Goal: Communication & Community: Share content

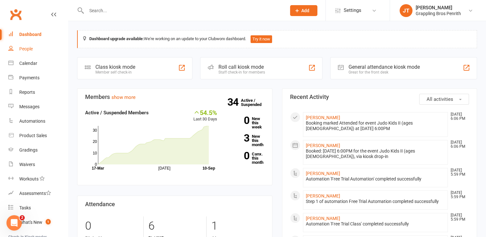
click at [29, 50] on div "People" at bounding box center [26, 48] width 14 height 5
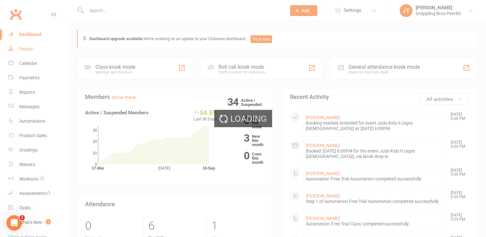
select select "50"
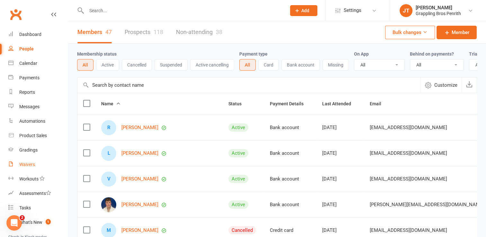
click at [34, 163] on div "Waivers" at bounding box center [27, 164] width 16 height 5
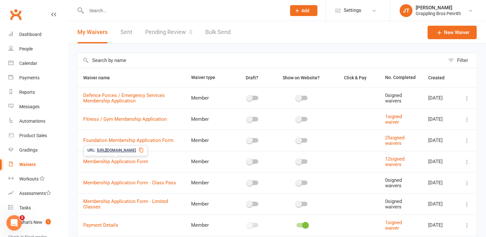
click at [144, 150] on icon at bounding box center [141, 150] width 5 height 5
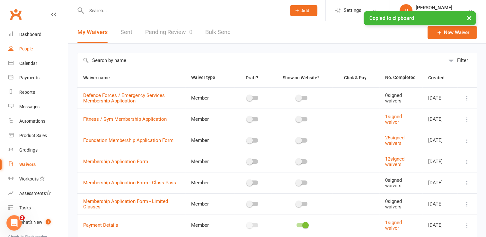
click at [29, 50] on div "People" at bounding box center [26, 48] width 14 height 5
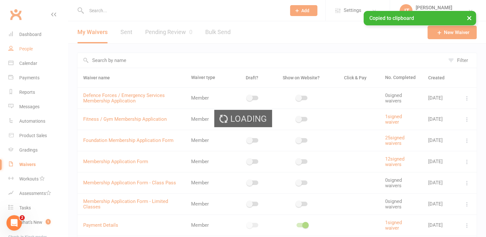
select select "50"
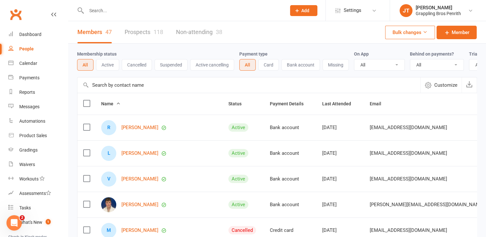
click at [154, 35] on div "118" at bounding box center [159, 32] width 10 height 7
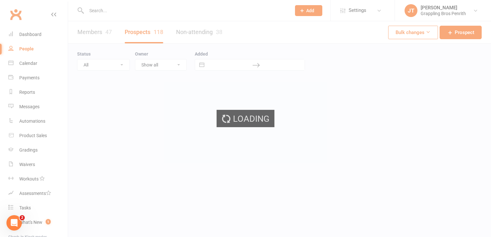
select select "50"
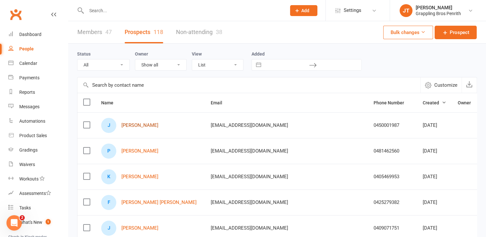
click at [135, 123] on link "[PERSON_NAME]" at bounding box center [140, 125] width 37 height 5
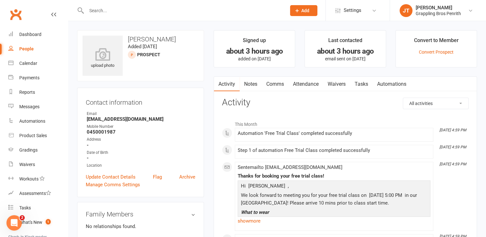
click at [277, 85] on link "Comms" at bounding box center [275, 84] width 27 height 15
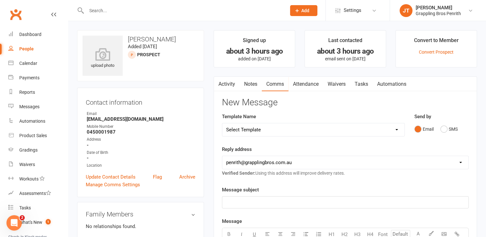
click at [397, 129] on select "Select Template [SMS] [Default template - review before using] Appointment remi…" at bounding box center [313, 129] width 182 height 13
select select "21"
click at [222, 123] on select "Select Template [SMS] [Default template - review before using] Appointment remi…" at bounding box center [313, 129] width 182 height 13
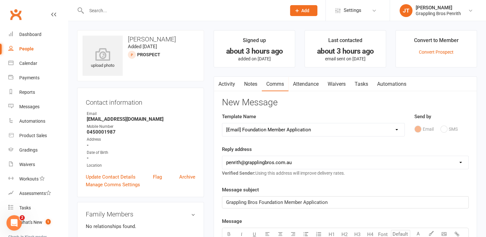
click at [266, 130] on select "Select Template [SMS] [Default template - review before using] Appointment remi…" at bounding box center [313, 129] width 182 height 13
click at [319, 145] on div "Template Name Select Template [SMS] [Default template - review before using] Ap…" at bounding box center [313, 129] width 193 height 33
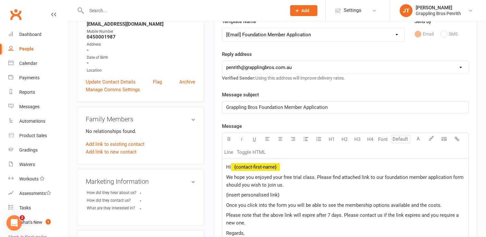
scroll to position [100, 0]
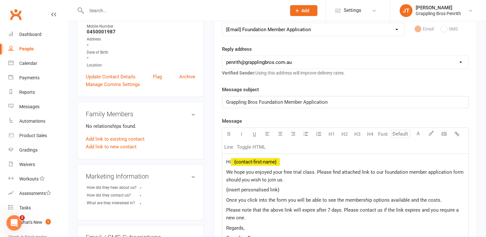
click at [285, 102] on span "Grappling Bros Foundation Member Application" at bounding box center [277, 102] width 102 height 6
click at [285, 161] on p "Hi ﻿ {contact-first-name}" at bounding box center [345, 162] width 239 height 8
click at [409, 170] on span "We hope you enjoyed your free trial class. Please find attached link to our fou…" at bounding box center [345, 176] width 239 height 14
click at [298, 190] on p "{insert personalised link}" at bounding box center [345, 190] width 239 height 8
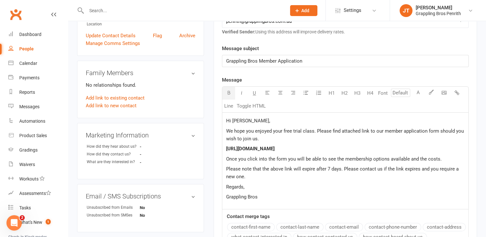
scroll to position [144, 0]
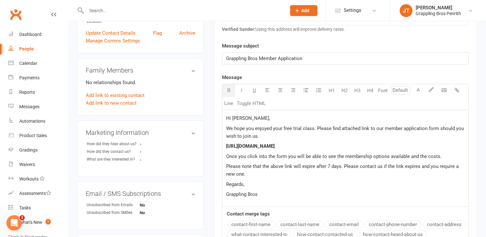
click at [254, 126] on span "We hope you enjoyed your free trial class. Please find attached link to our mem…" at bounding box center [345, 133] width 239 height 14
click at [361, 128] on span "We hope [PERSON_NAME] enjoyed his free trial class. Please find attached link t…" at bounding box center [340, 133] width 229 height 14
click at [380, 147] on p "[URL][DOMAIN_NAME]" at bounding box center [345, 146] width 239 height 8
click at [249, 186] on p "Regards," at bounding box center [345, 185] width 239 height 8
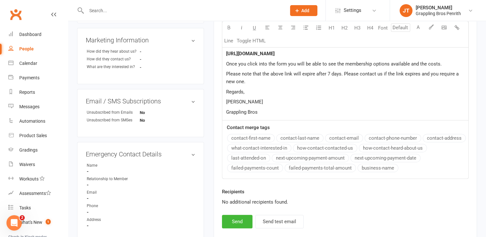
scroll to position [241, 0]
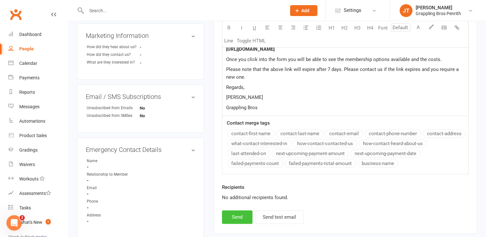
click at [247, 213] on button "Send" at bounding box center [237, 218] width 31 height 14
select select
